Goal: Information Seeking & Learning: Learn about a topic

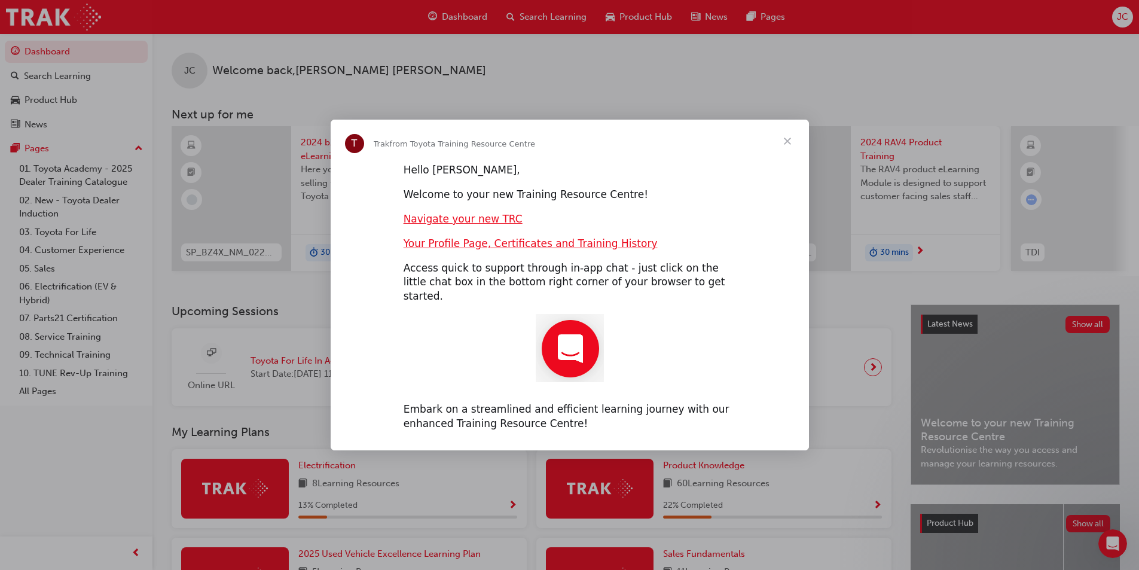
click at [788, 145] on span "Close" at bounding box center [787, 141] width 43 height 43
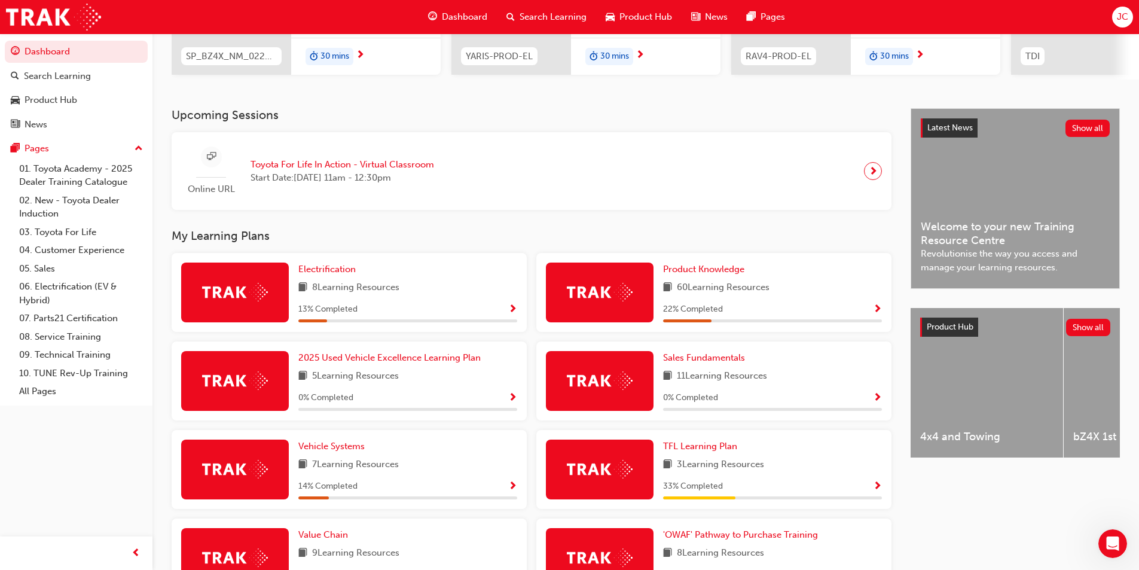
scroll to position [376, 0]
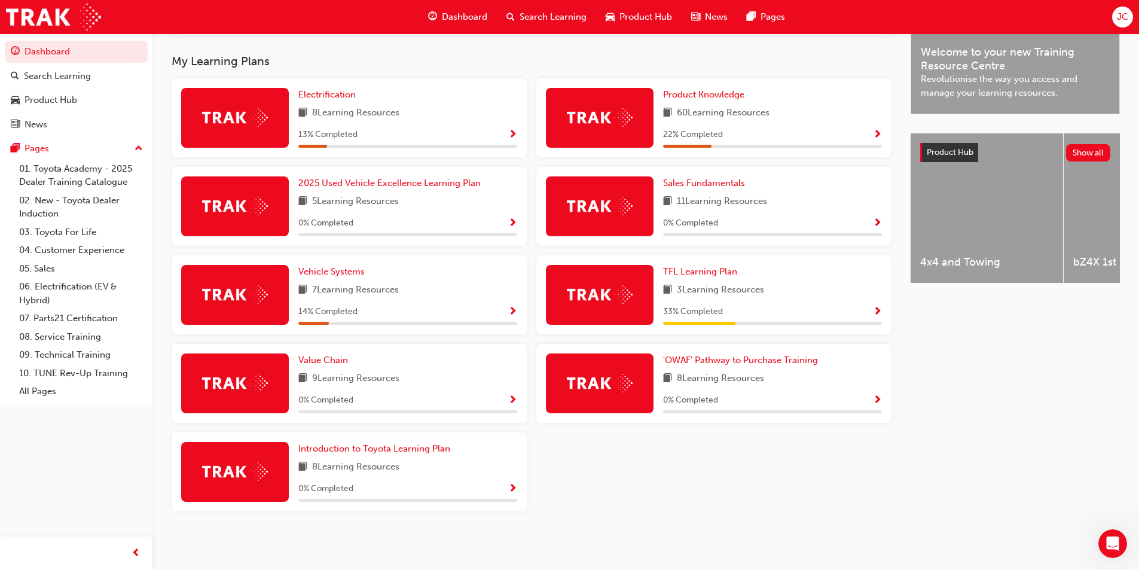
click at [880, 310] on span "Show Progress" at bounding box center [877, 312] width 9 height 11
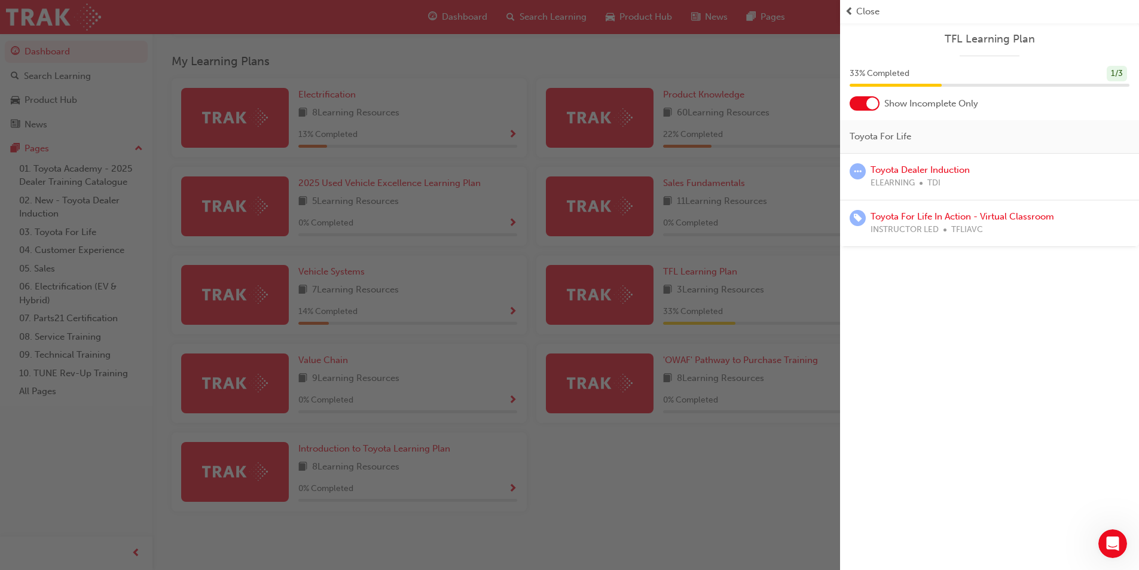
click at [917, 179] on div "ELEARNING TDI" at bounding box center [920, 183] width 99 height 14
click at [915, 172] on link "Toyota Dealer Induction" at bounding box center [920, 169] width 99 height 11
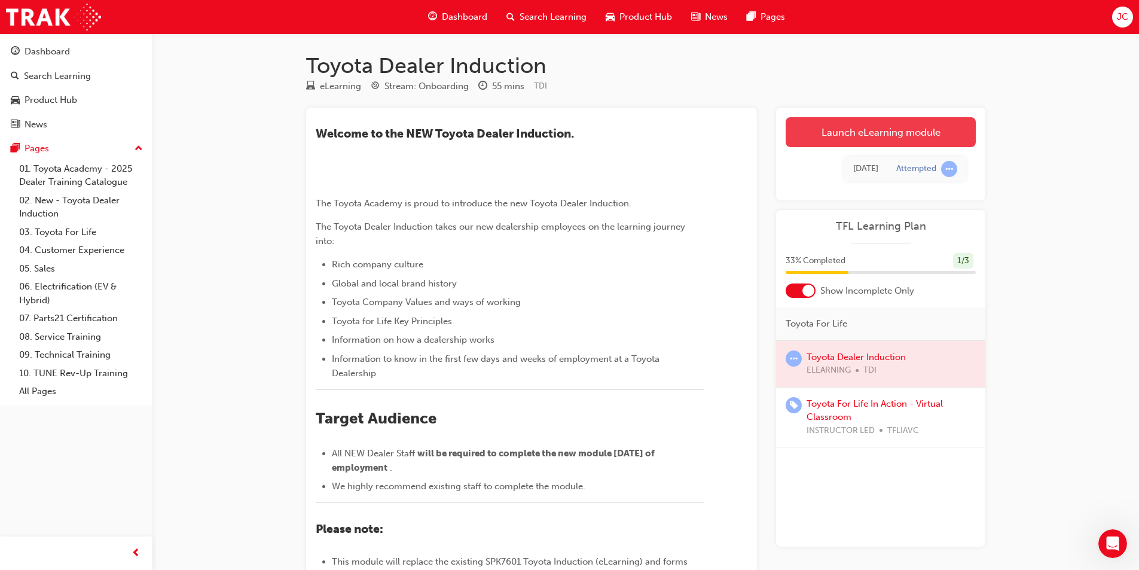
click at [852, 128] on link "Launch eLearning module" at bounding box center [881, 132] width 190 height 30
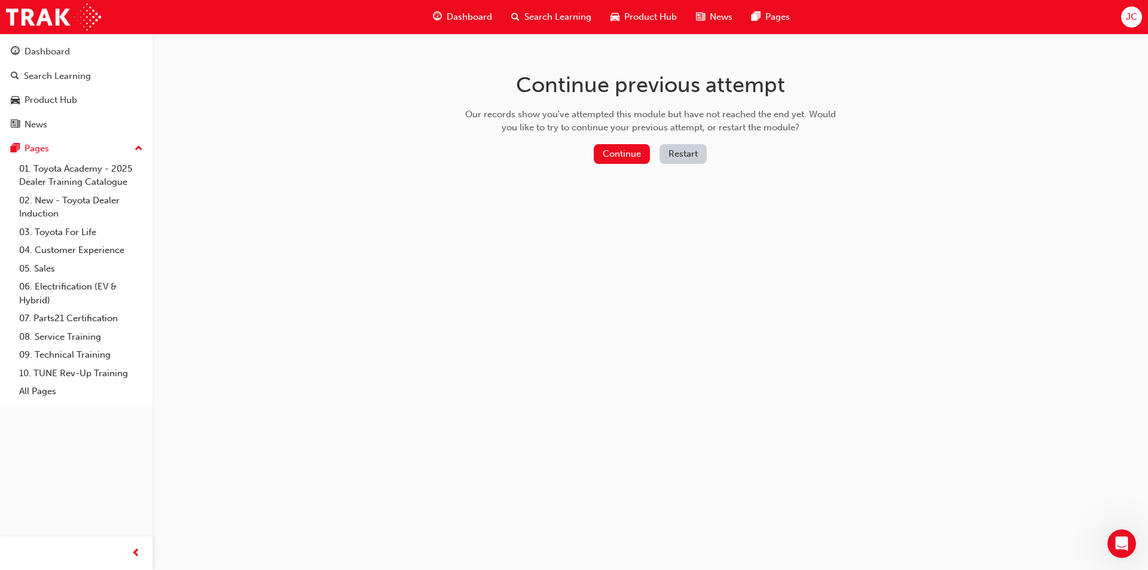
click at [624, 165] on div "Continue Restart" at bounding box center [650, 156] width 379 height 25
click at [624, 157] on button "Continue" at bounding box center [622, 154] width 56 height 20
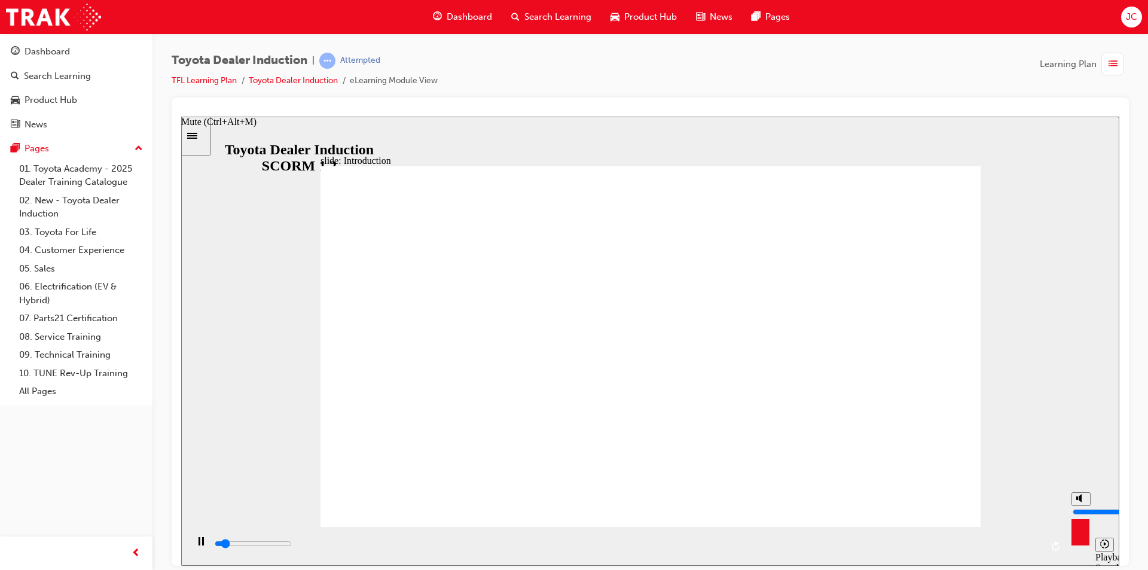
type input "5400"
click at [921, 502] on icon "Mute (Ctrl+Alt+M)" at bounding box center [1082, 497] width 10 height 8
type input "0"
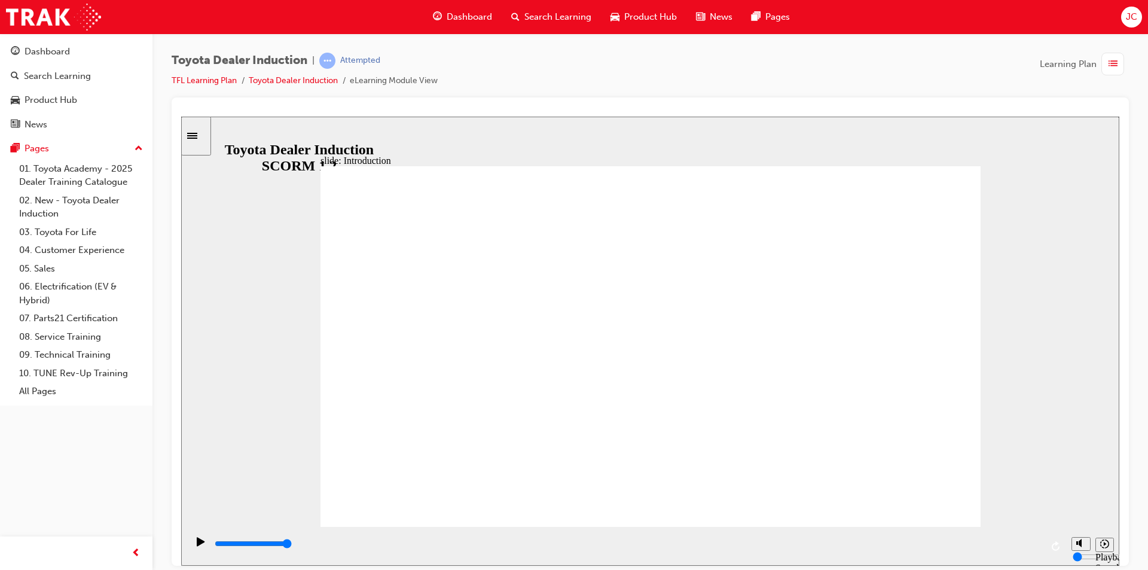
drag, startPoint x: 675, startPoint y: 275, endPoint x: 572, endPoint y: 257, distance: 104.3
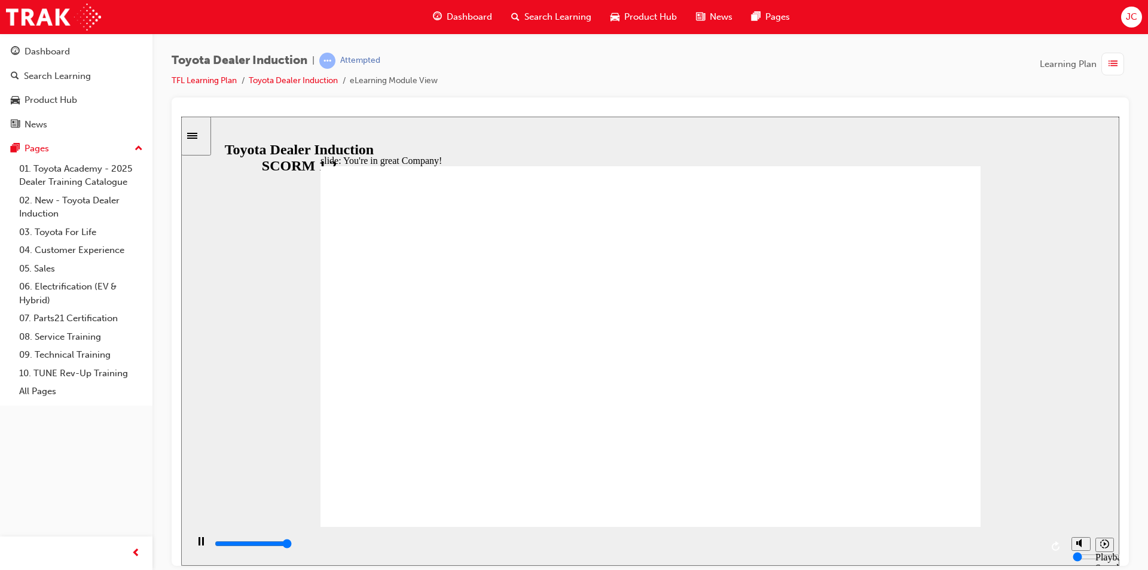
type input "7500"
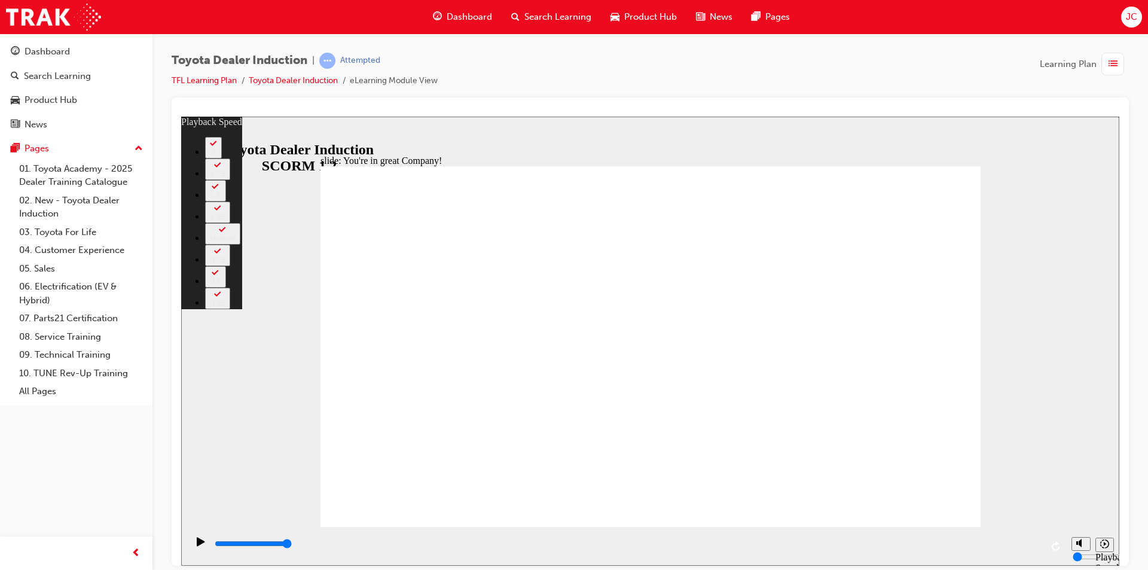
type input "156"
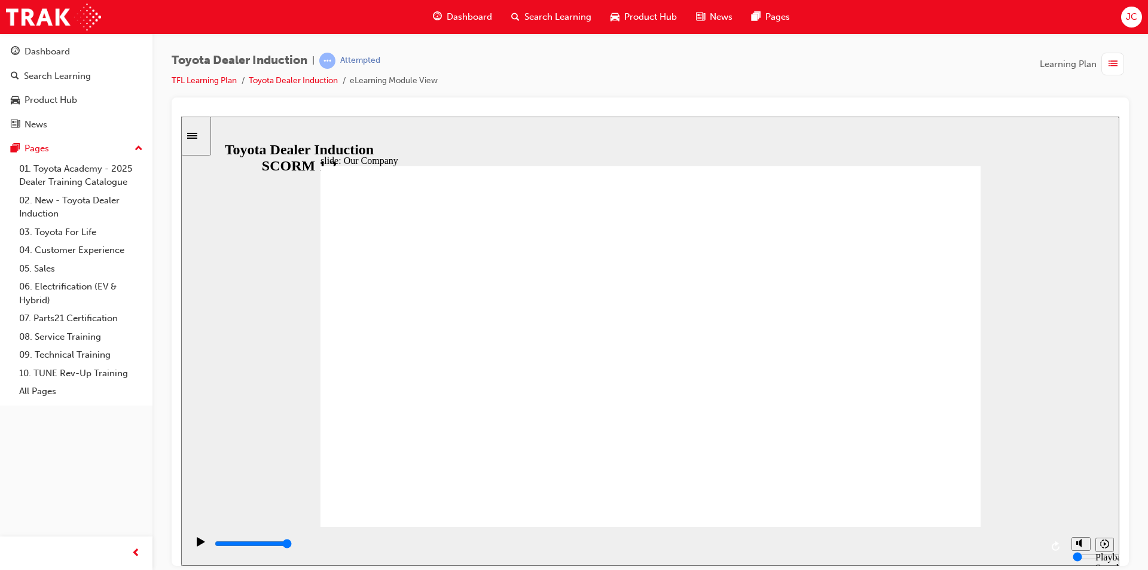
drag, startPoint x: 645, startPoint y: 455, endPoint x: 696, endPoint y: 458, distance: 50.9
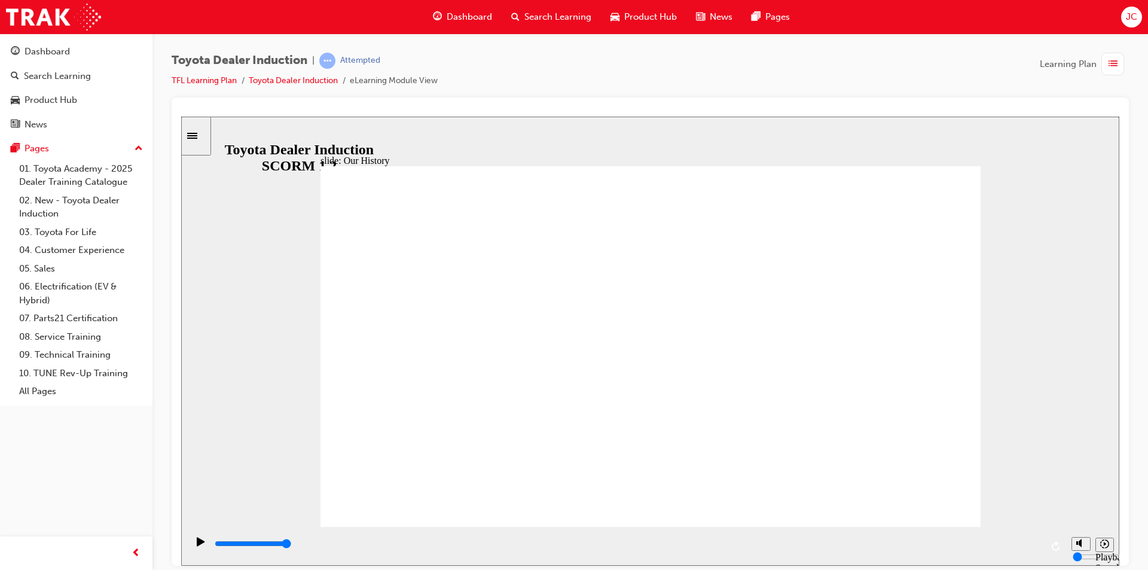
click at [921, 399] on div "slide: Our History Group 1 Freeform 3 Freeform 1 Freeform 2 Freeform 4 Rectangl…" at bounding box center [650, 340] width 938 height 449
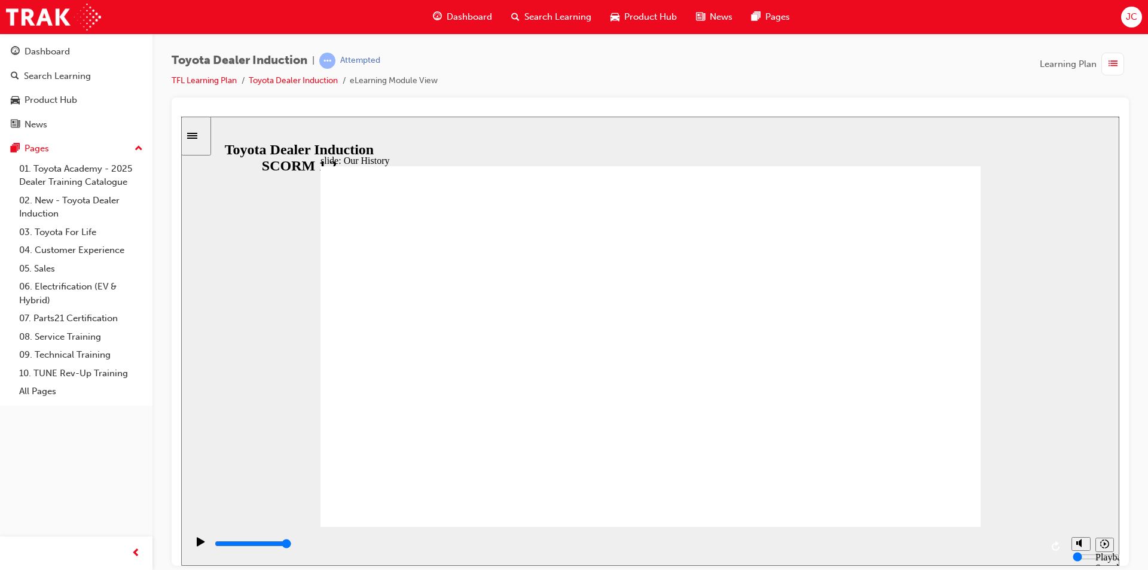
drag, startPoint x: 644, startPoint y: 456, endPoint x: 690, endPoint y: 456, distance: 46.7
drag, startPoint x: 643, startPoint y: 456, endPoint x: 801, endPoint y: 454, distance: 157.9
drag, startPoint x: 468, startPoint y: 450, endPoint x: 660, endPoint y: 450, distance: 192.6
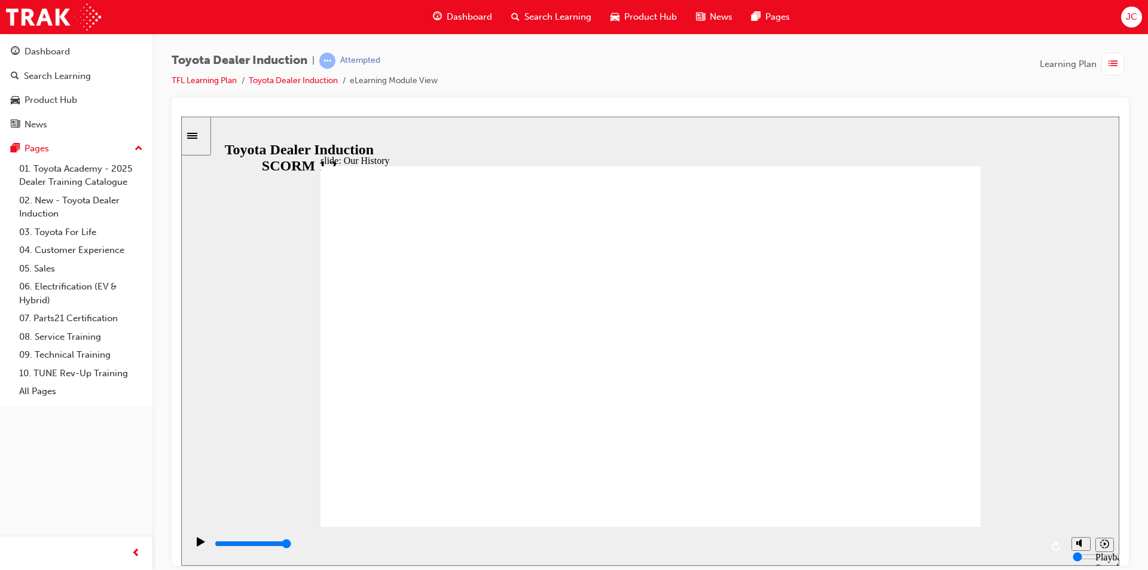
drag, startPoint x: 649, startPoint y: 453, endPoint x: 919, endPoint y: 435, distance: 271.0
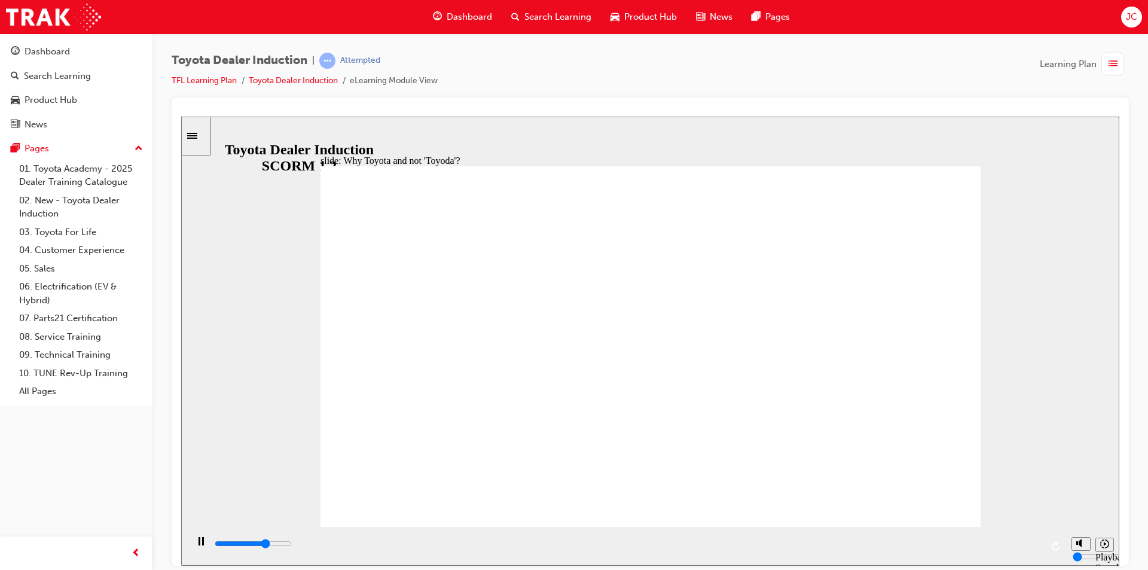
drag, startPoint x: 348, startPoint y: 362, endPoint x: 347, endPoint y: 347, distance: 15.0
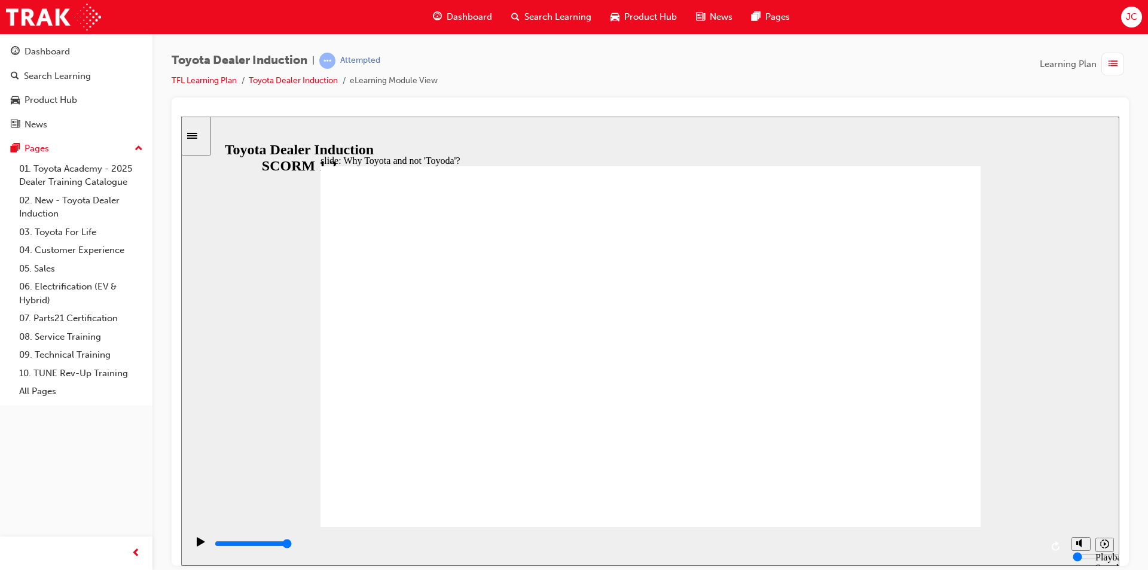
drag, startPoint x: 378, startPoint y: 336, endPoint x: 417, endPoint y: 338, distance: 38.9
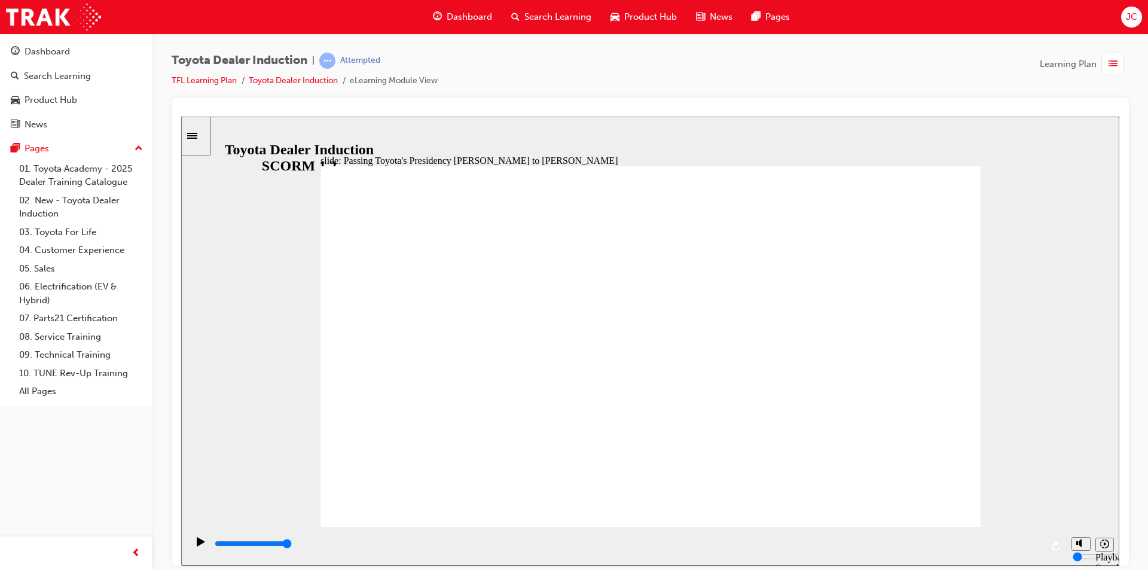
drag, startPoint x: 443, startPoint y: 335, endPoint x: 797, endPoint y: 333, distance: 353.5
drag, startPoint x: 560, startPoint y: 341, endPoint x: 221, endPoint y: 363, distance: 339.9
click at [227, 364] on div "slide: Passing Toyota's Presidency [PERSON_NAME] to [PERSON_NAME] Rectangle 1 M…" at bounding box center [650, 340] width 938 height 449
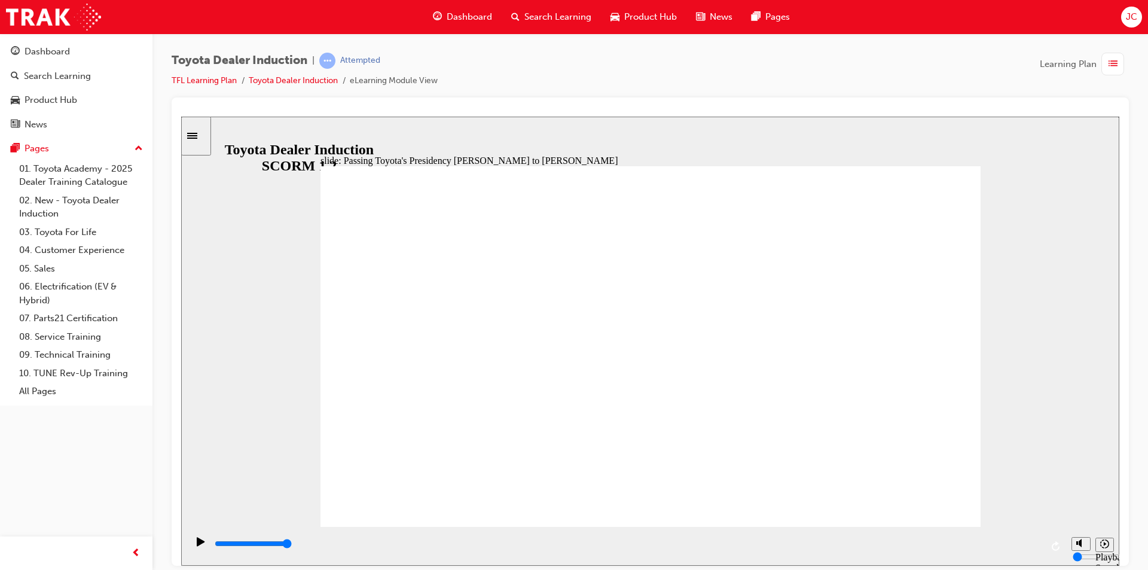
drag, startPoint x: 504, startPoint y: 331, endPoint x: 766, endPoint y: 355, distance: 262.5
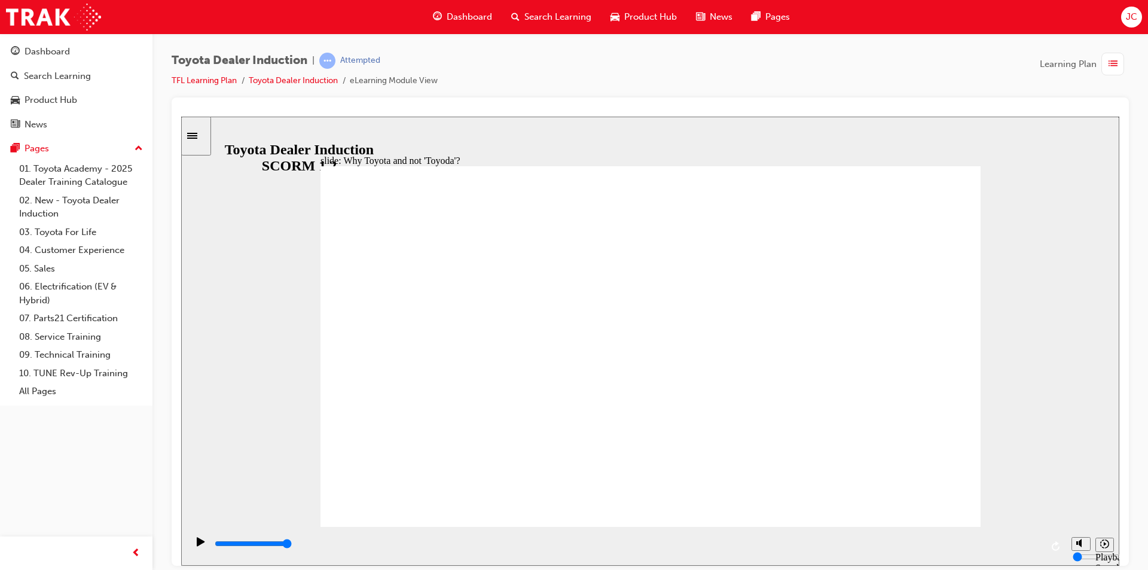
drag, startPoint x: 860, startPoint y: 297, endPoint x: 854, endPoint y: 283, distance: 15.2
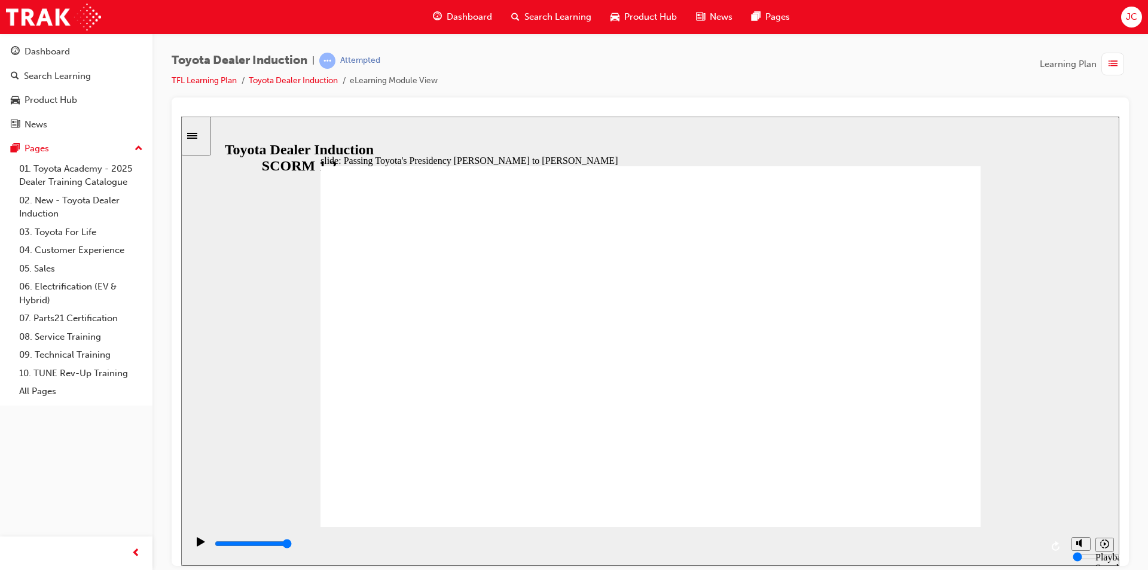
type input "5000"
radio input "true"
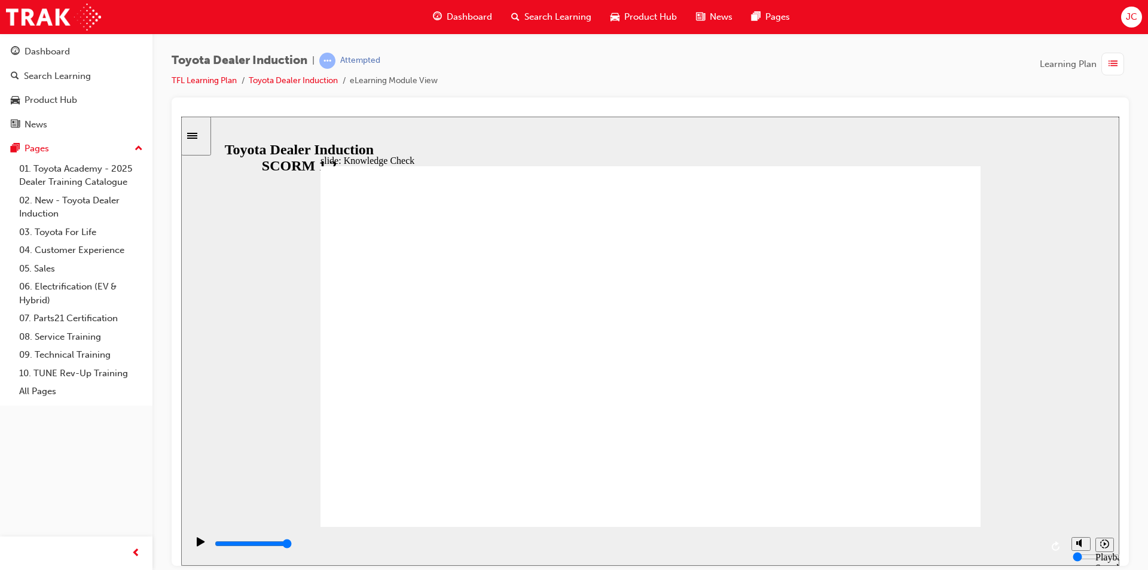
type input "4500"
radio input "true"
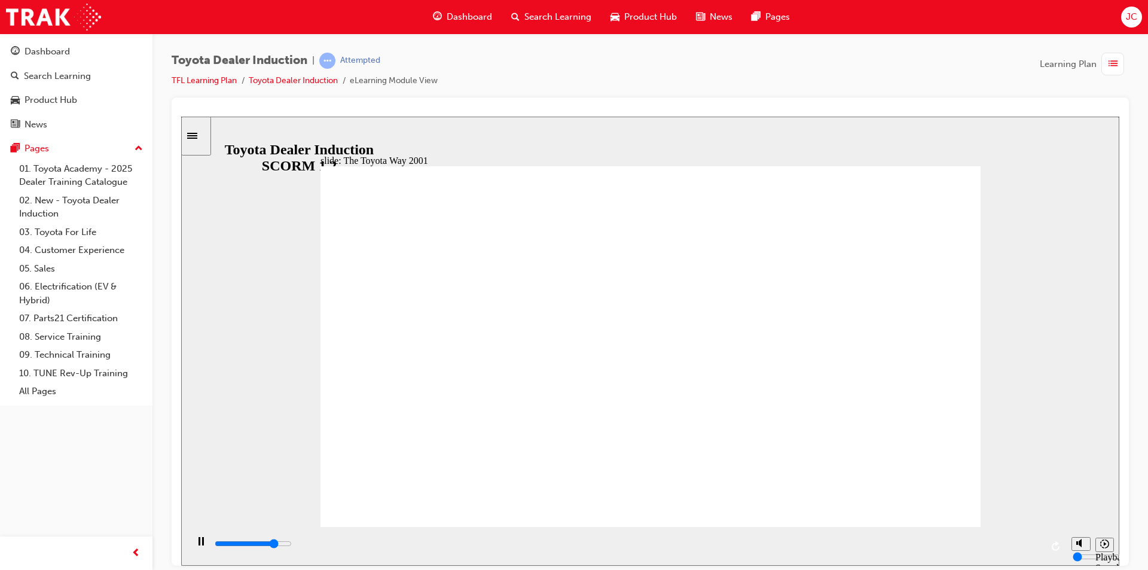
type input "19900"
